Goal: Navigation & Orientation: Find specific page/section

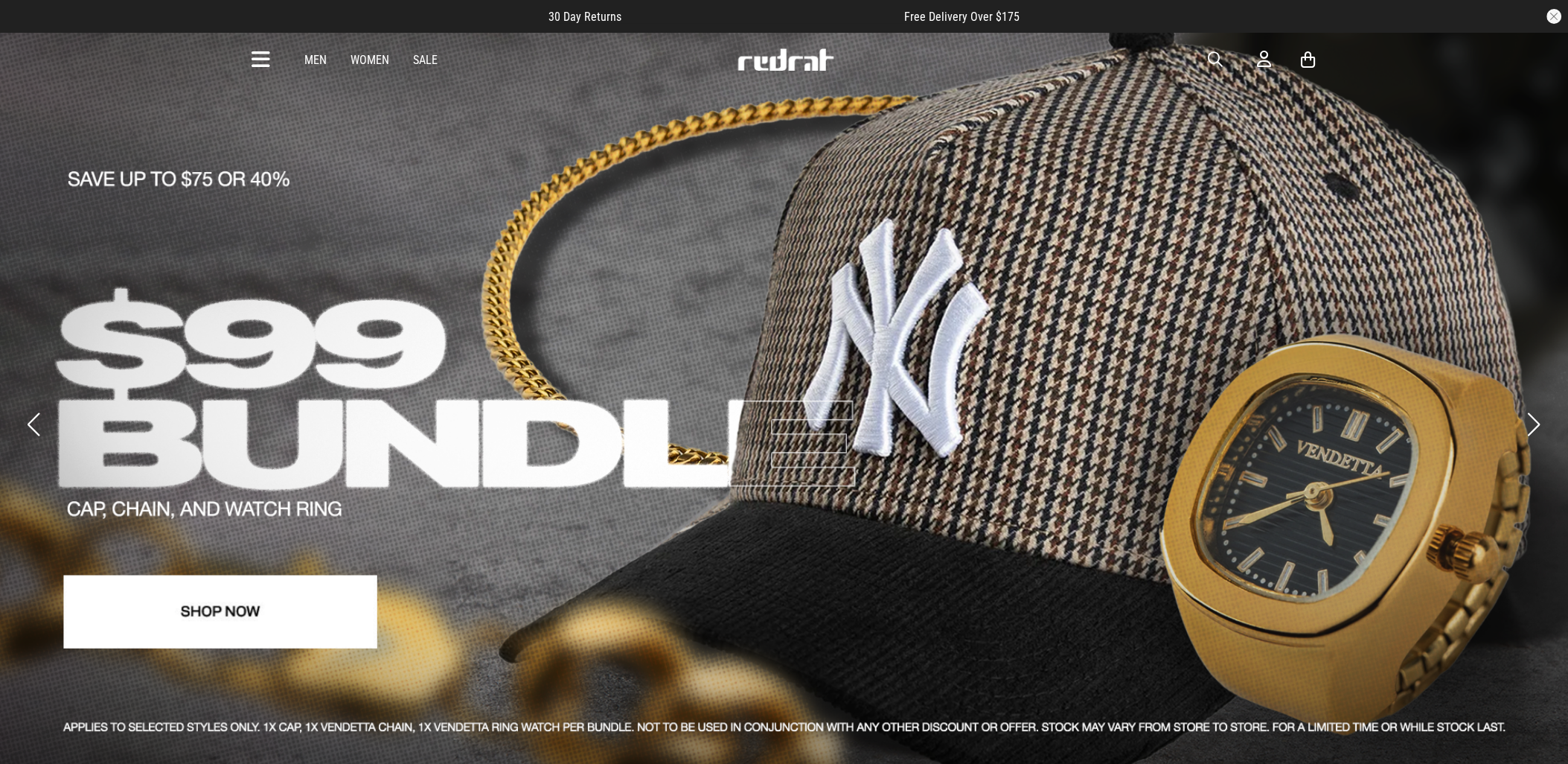
click at [249, 50] on div "Men Women Sale Sign in New Back Footwear Back Mens Back Womens Back Youth & Kid…" at bounding box center [784, 59] width 1087 height 53
click at [270, 65] on icon at bounding box center [262, 60] width 19 height 25
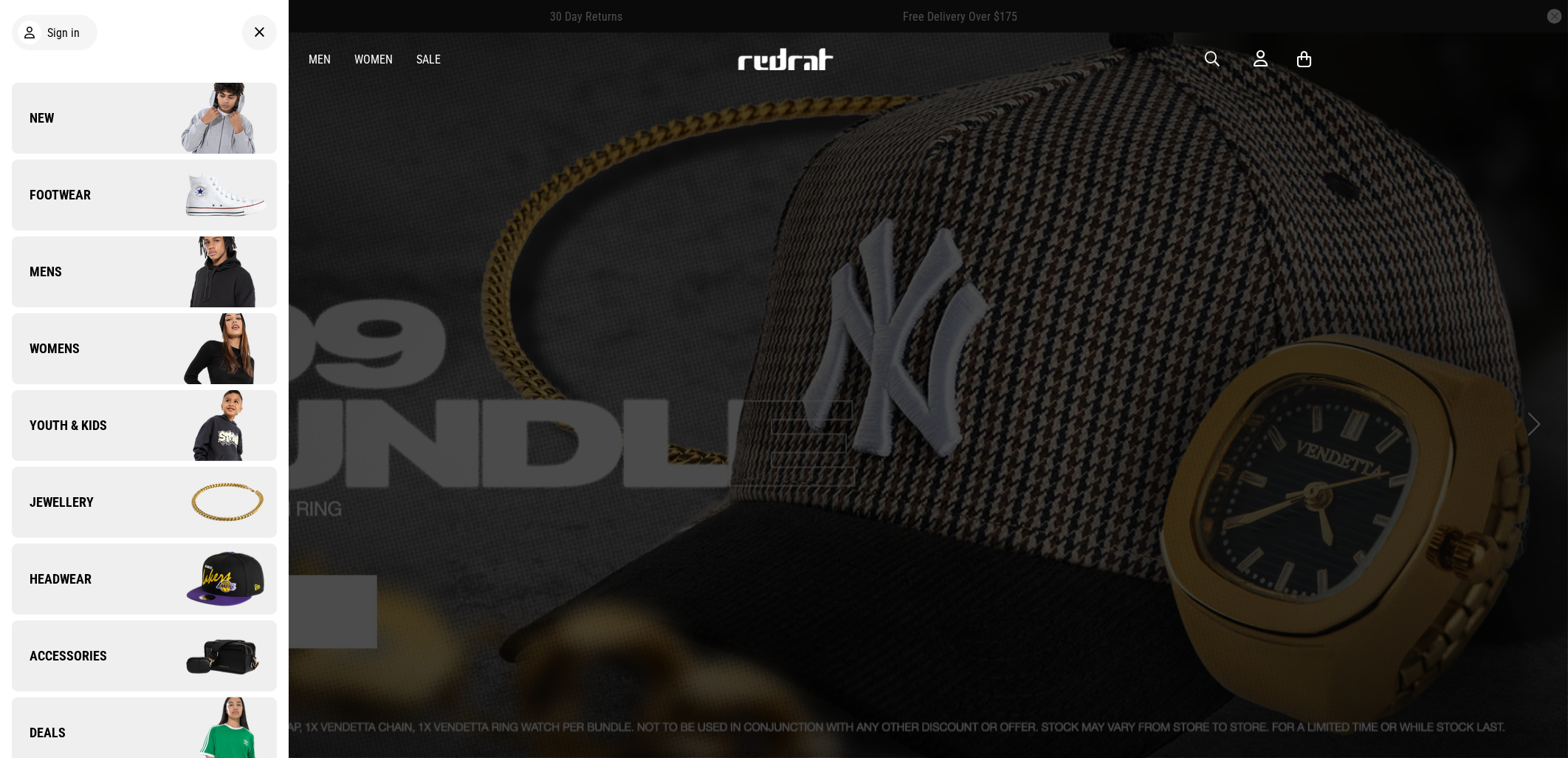
click at [67, 130] on link "New" at bounding box center [144, 118] width 265 height 71
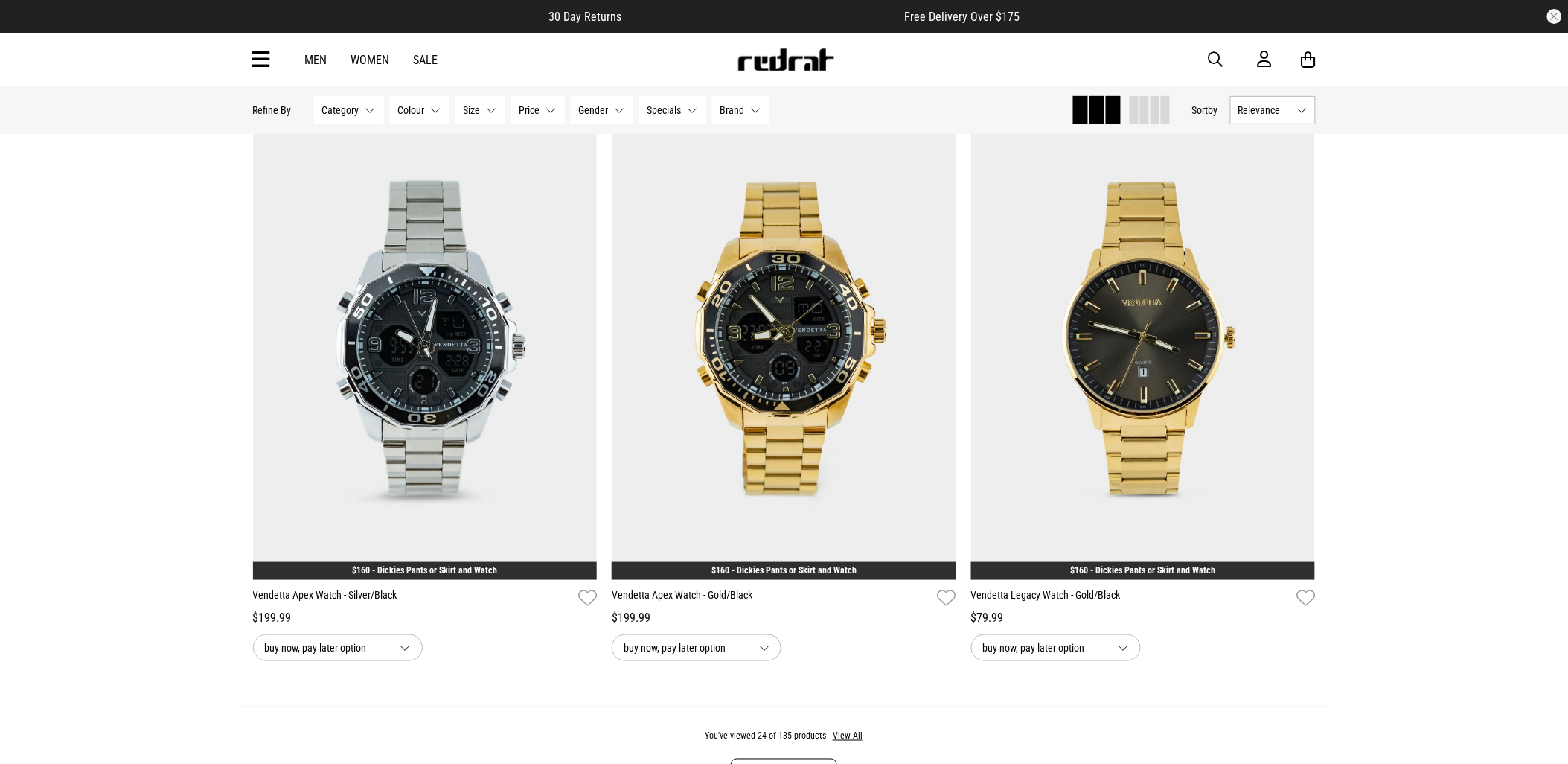
scroll to position [4466, 0]
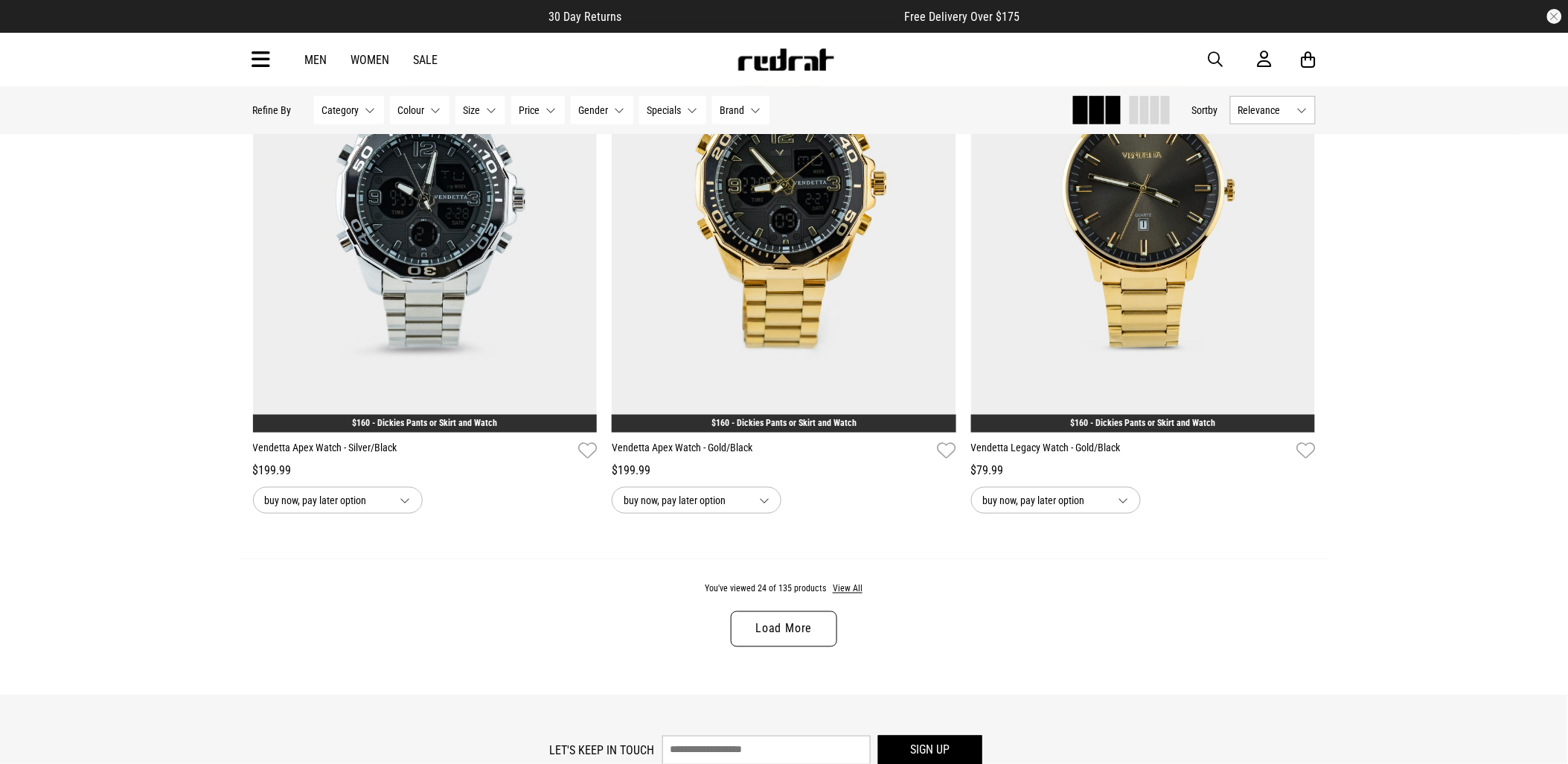
click at [812, 624] on link "Load More" at bounding box center [783, 629] width 105 height 36
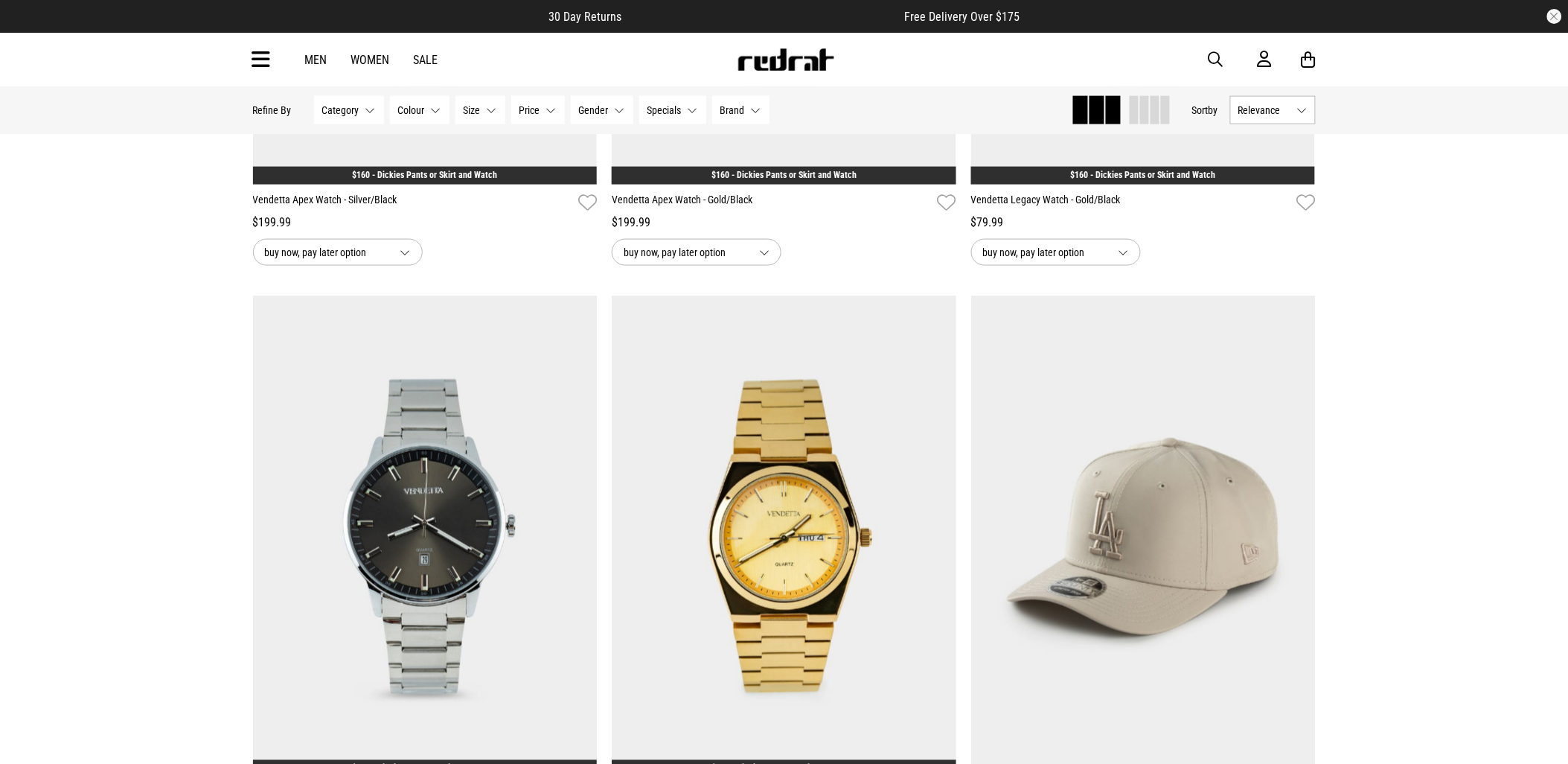
scroll to position [4466, 0]
